Goal: Transaction & Acquisition: Obtain resource

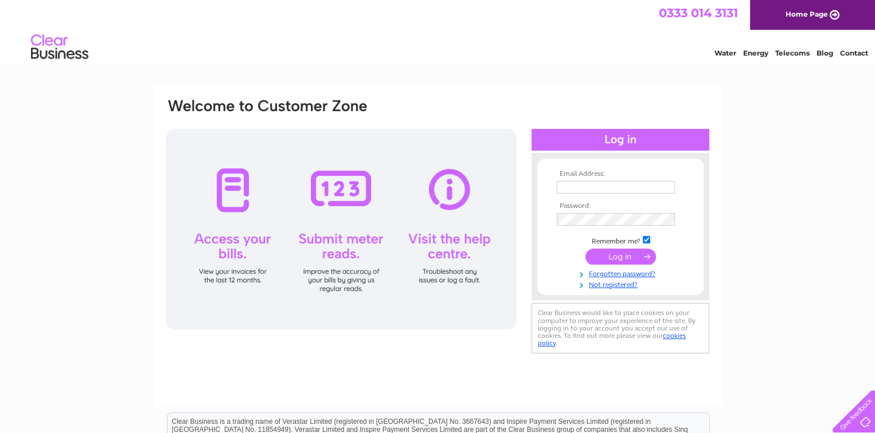
type input "accounts@alterfencing.com"
click at [629, 258] on input "submit" at bounding box center [620, 257] width 70 height 16
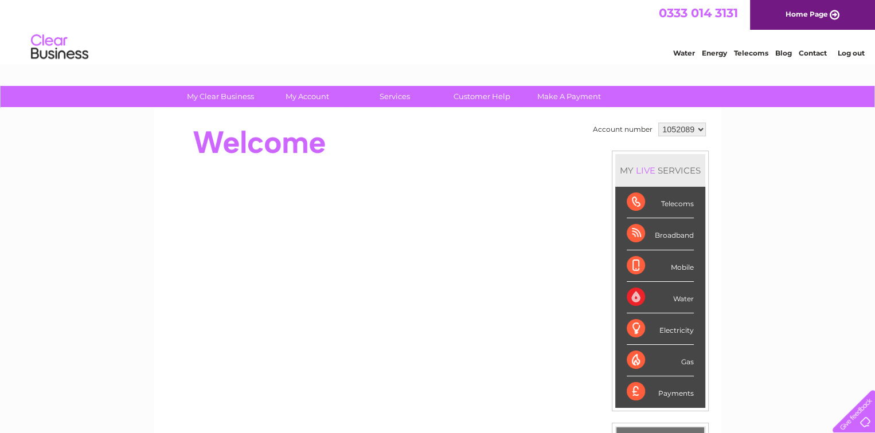
click at [675, 128] on select "1052089 1052090 1052091" at bounding box center [682, 130] width 48 height 14
select select "1052090"
click at [658, 123] on select "1052089 1052090 1052091" at bounding box center [682, 130] width 48 height 14
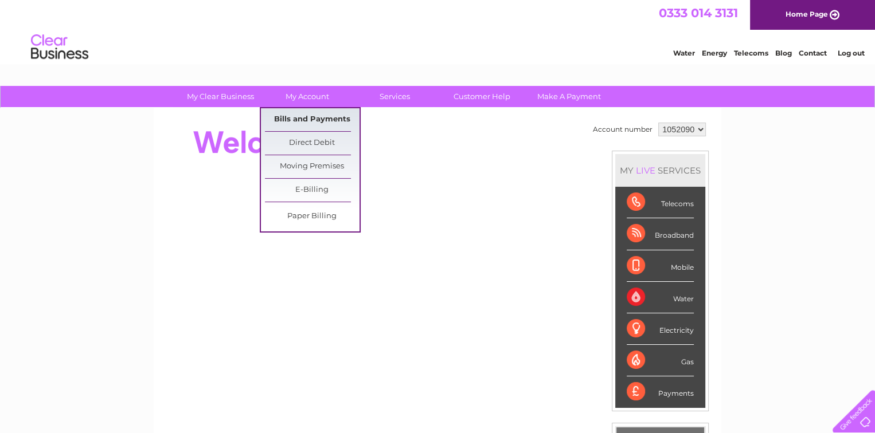
click at [315, 121] on link "Bills and Payments" at bounding box center [312, 119] width 95 height 23
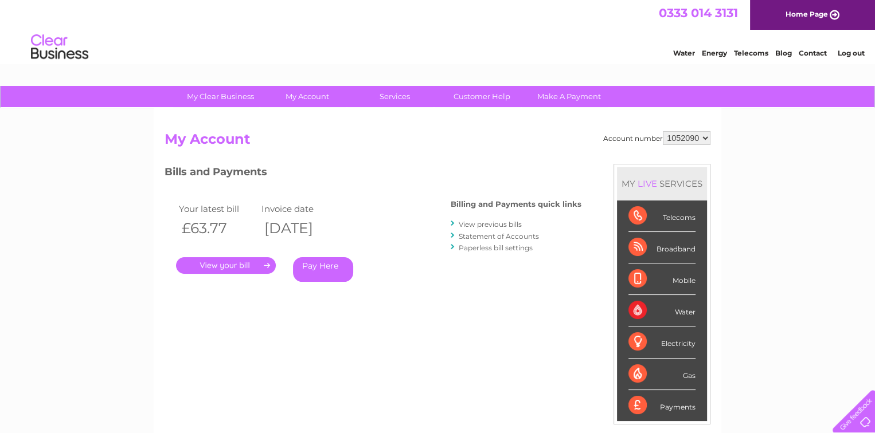
click at [487, 227] on link "View previous bills" at bounding box center [490, 224] width 63 height 9
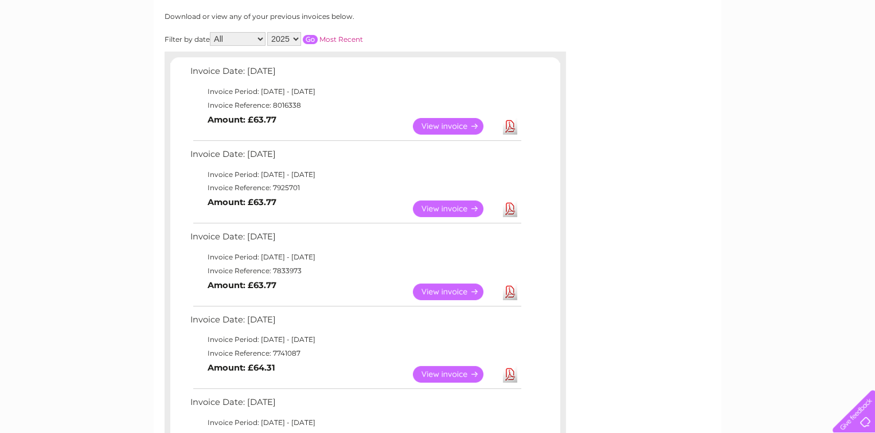
scroll to position [172, 0]
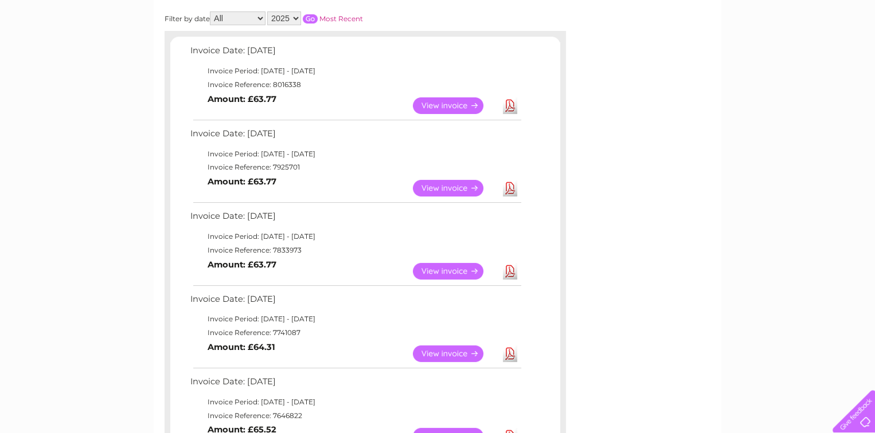
click at [506, 273] on link "Download" at bounding box center [510, 271] width 14 height 17
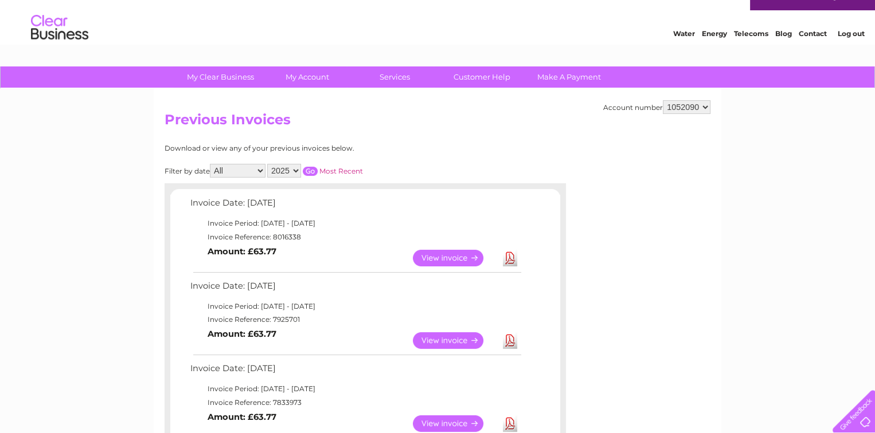
scroll to position [0, 0]
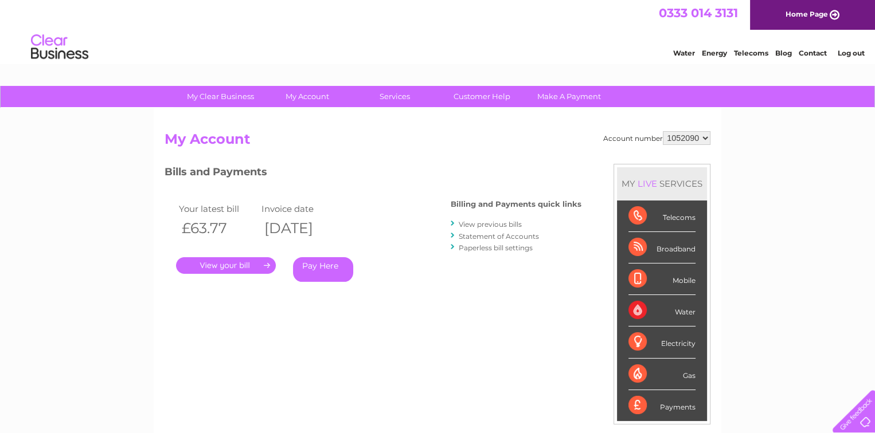
click at [682, 141] on select "1052089 1052090 1052091" at bounding box center [687, 138] width 48 height 14
select select "1052091"
click at [664, 131] on select "1052089 1052090 1052091" at bounding box center [687, 138] width 48 height 14
click at [405, 293] on div "Your latest bill Invoice date £108.71 11/08/2025 . Pay Here" at bounding box center [290, 244] width 252 height 109
click at [680, 138] on select "1052089 1052090 1052091" at bounding box center [687, 138] width 48 height 14
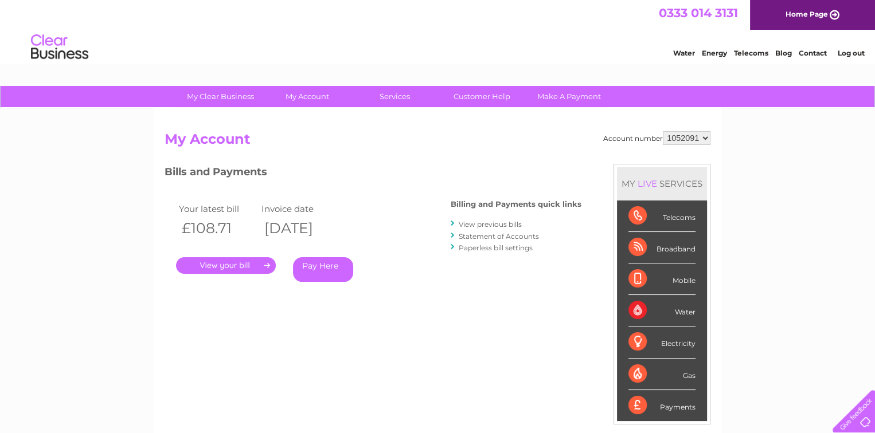
click at [743, 171] on div "My Clear Business Login Details My Details My Preferences Link Account My Accou…" at bounding box center [437, 385] width 875 height 598
click at [856, 50] on link "Log out" at bounding box center [850, 53] width 27 height 9
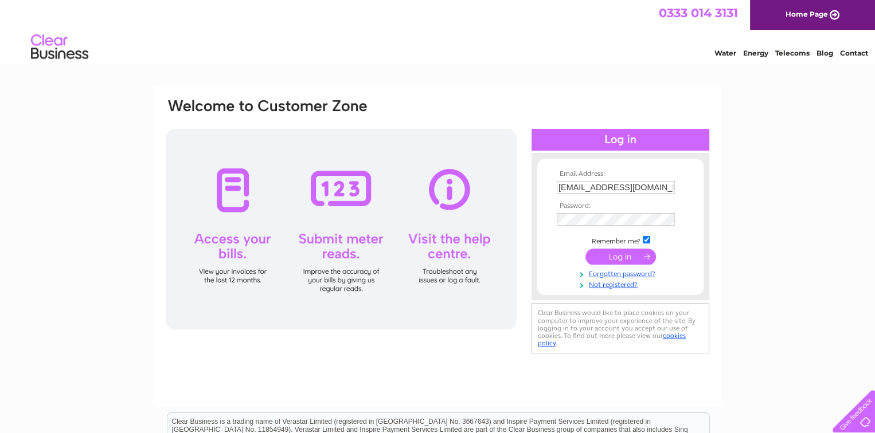
click at [639, 187] on input "[EMAIL_ADDRESS][DOMAIN_NAME]" at bounding box center [616, 187] width 118 height 13
type input "[EMAIL_ADDRESS][DOMAIN_NAME]"
click at [622, 260] on input "submit" at bounding box center [620, 257] width 70 height 16
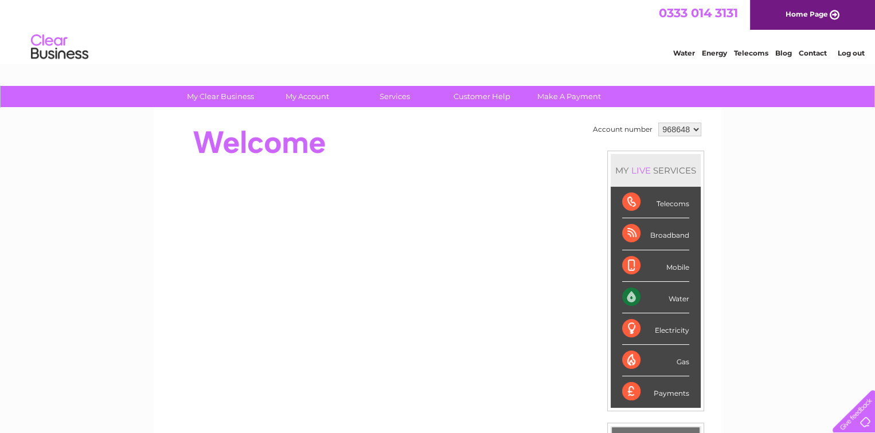
click at [689, 130] on select "968648" at bounding box center [679, 130] width 43 height 14
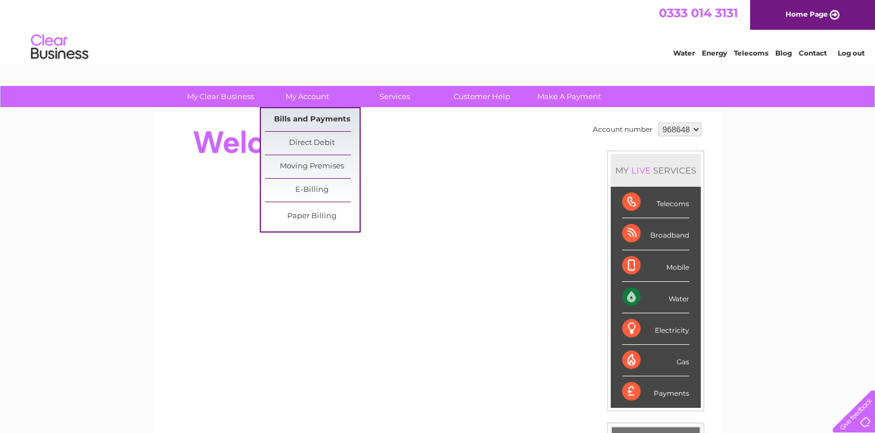
click at [307, 117] on link "Bills and Payments" at bounding box center [312, 119] width 95 height 23
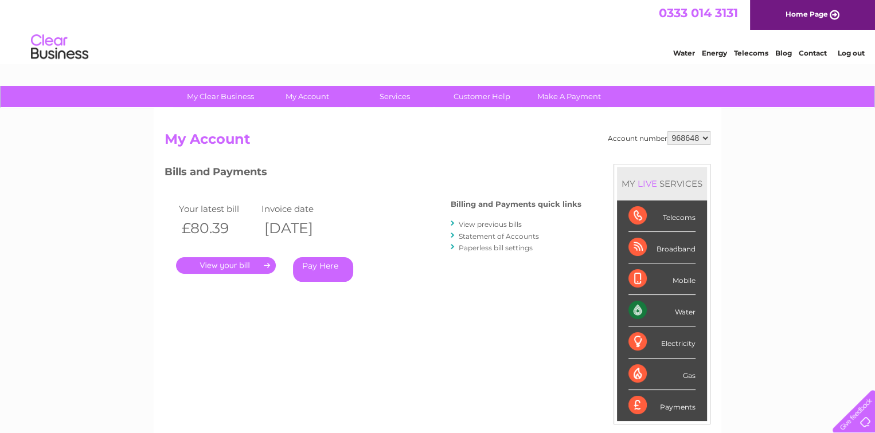
click at [483, 224] on link "View previous bills" at bounding box center [490, 224] width 63 height 9
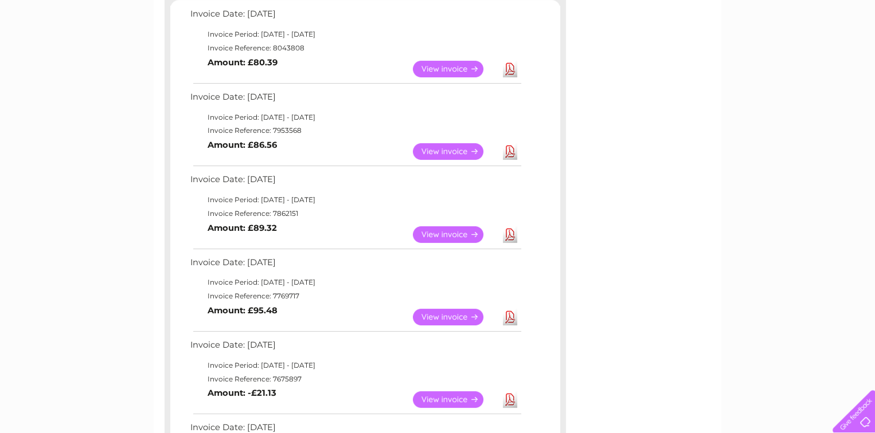
scroll to position [229, 0]
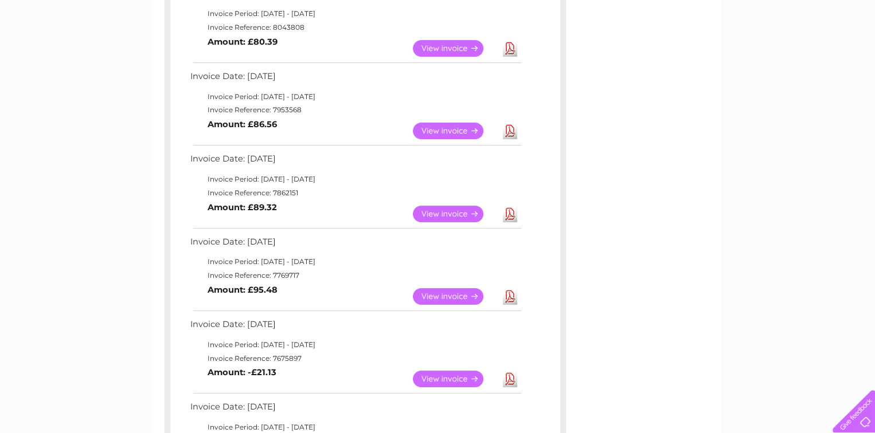
click at [508, 294] on link "Download" at bounding box center [510, 296] width 14 height 17
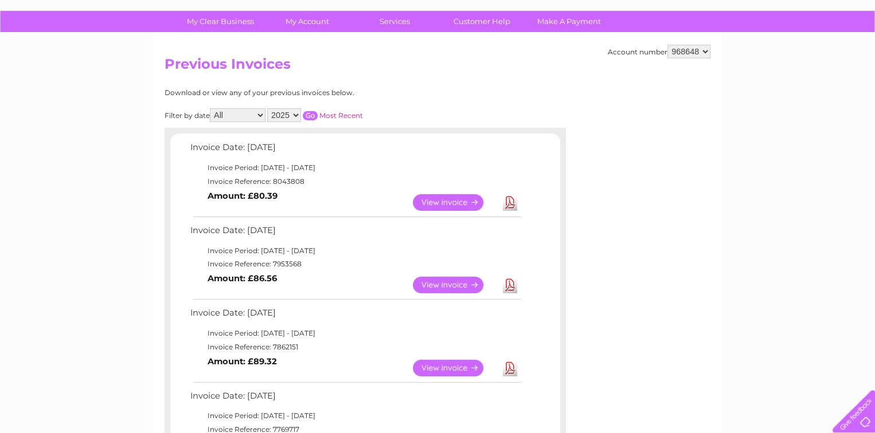
scroll to position [57, 0]
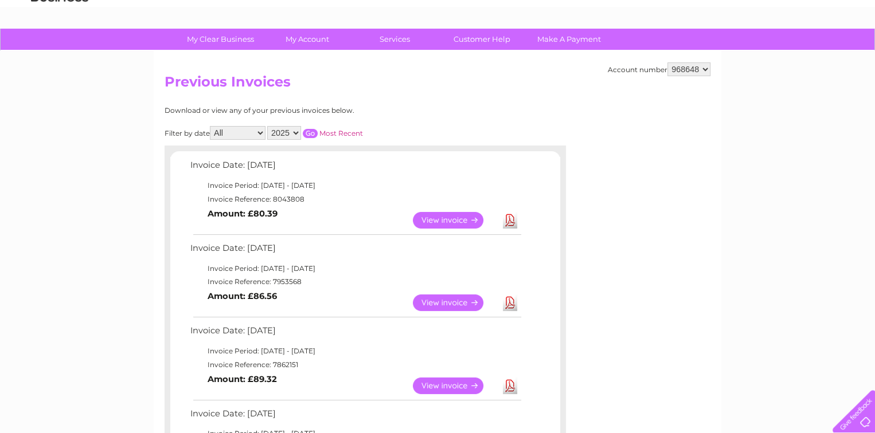
click at [513, 304] on link "Download" at bounding box center [510, 303] width 14 height 17
click at [510, 222] on link "Download" at bounding box center [510, 220] width 14 height 17
